Goal: Task Accomplishment & Management: Manage account settings

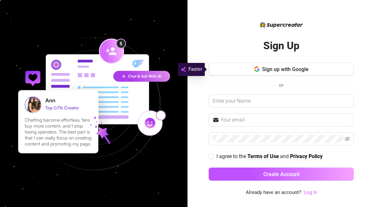
click at [309, 193] on link "Log In" at bounding box center [310, 192] width 13 height 6
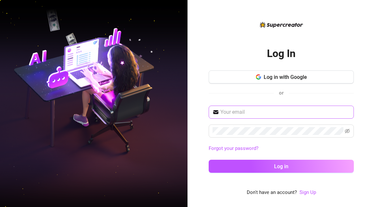
click at [256, 106] on span at bounding box center [281, 112] width 145 height 13
click at [241, 111] on input "text" at bounding box center [285, 112] width 130 height 8
type input "[EMAIL_ADDRESS][DOMAIN_NAME]"
click at [334, 149] on link "Forgot your password?" at bounding box center [281, 149] width 145 height 8
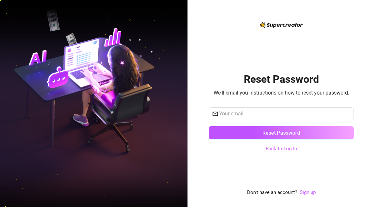
click at [284, 151] on link "Back to Log In" at bounding box center [281, 149] width 31 height 6
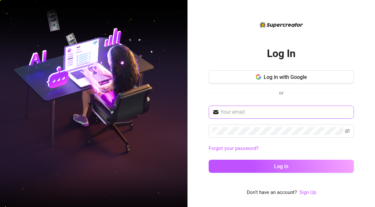
click at [248, 117] on span at bounding box center [281, 112] width 145 height 13
click at [251, 110] on input "text" at bounding box center [285, 112] width 130 height 8
type input "[EMAIL_ADDRESS][DOMAIN_NAME]"
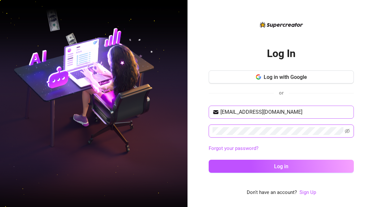
click at [281, 166] on button "Log in" at bounding box center [281, 166] width 145 height 13
